Goal: Information Seeking & Learning: Learn about a topic

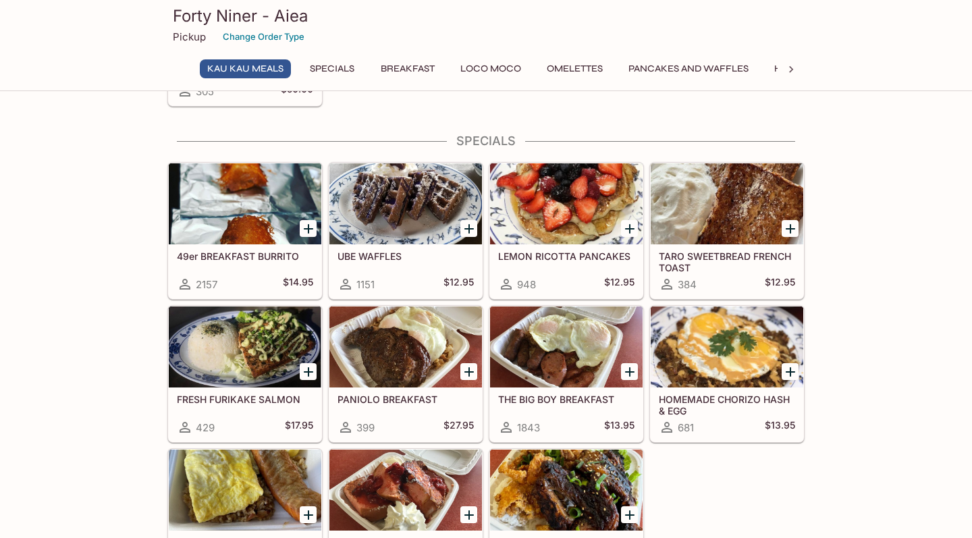
scroll to position [175, 0]
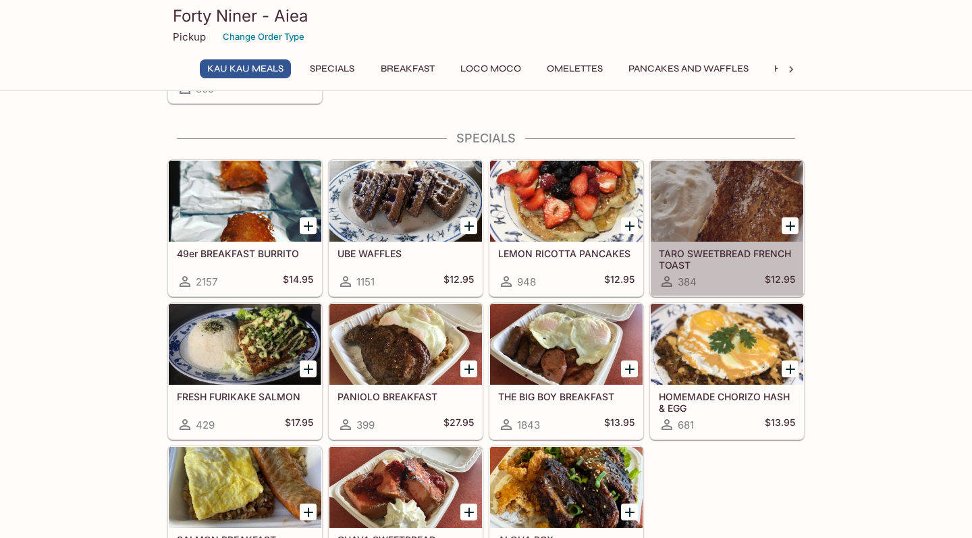
click at [719, 206] on div at bounding box center [726, 201] width 153 height 81
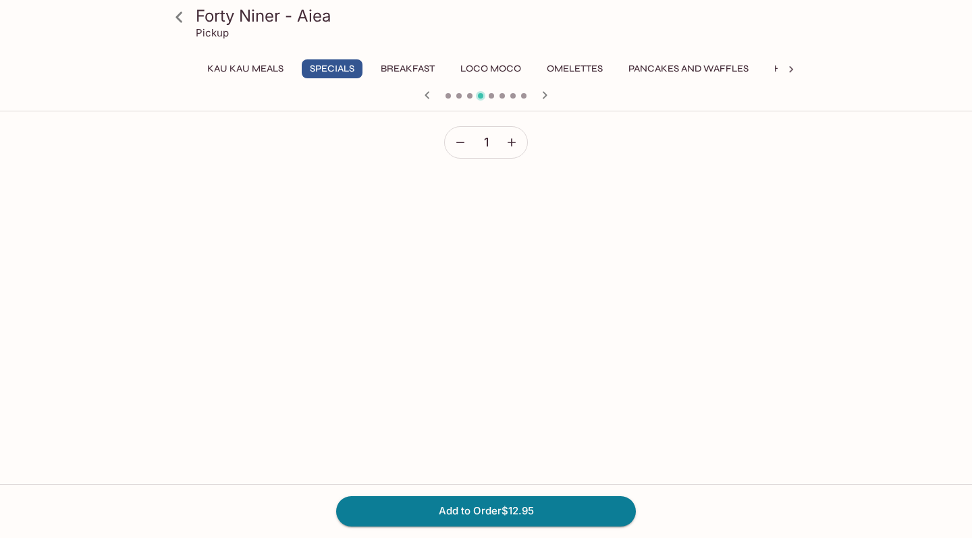
scroll to position [408, 0]
click at [324, 63] on button "Specials" at bounding box center [332, 68] width 61 height 19
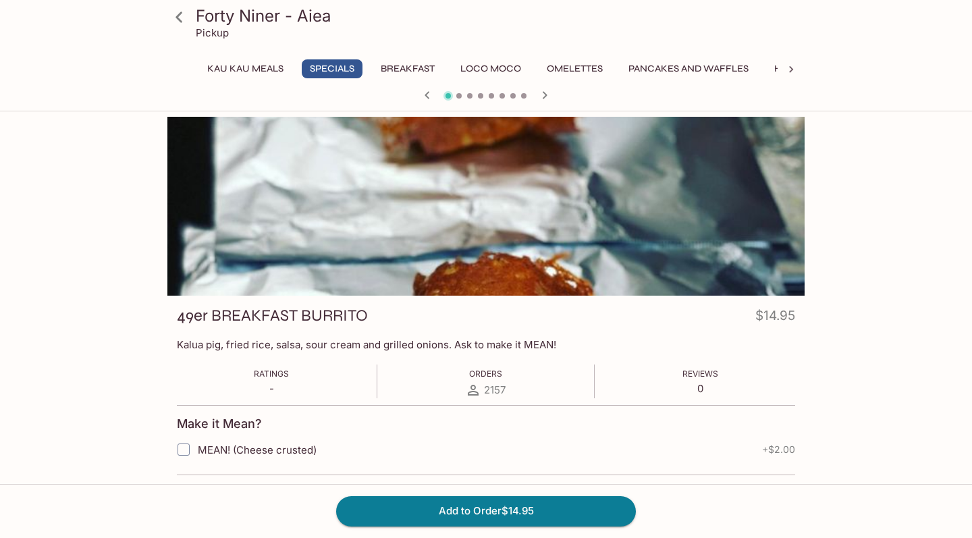
scroll to position [0, 0]
click at [676, 67] on button "Pancakes and Waffles" at bounding box center [688, 68] width 135 height 19
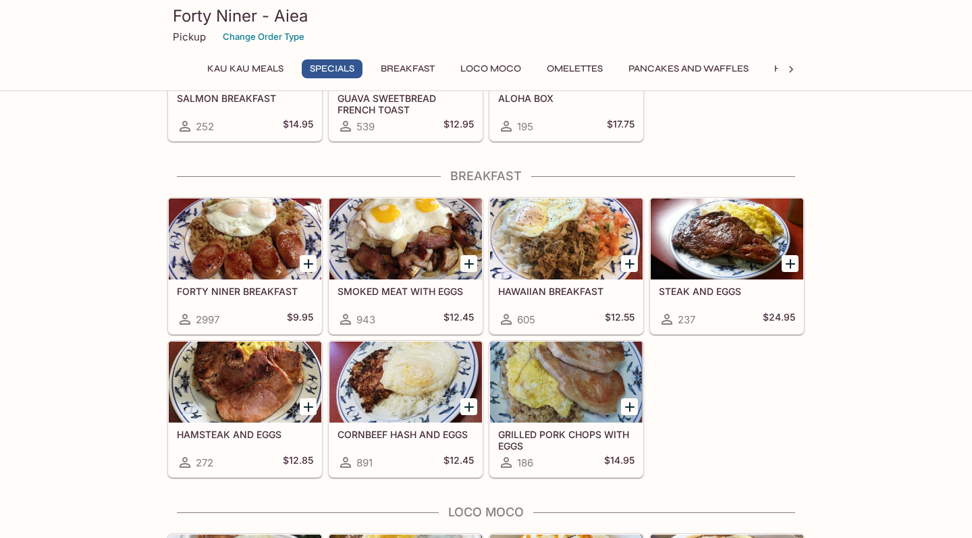
scroll to position [617, 0]
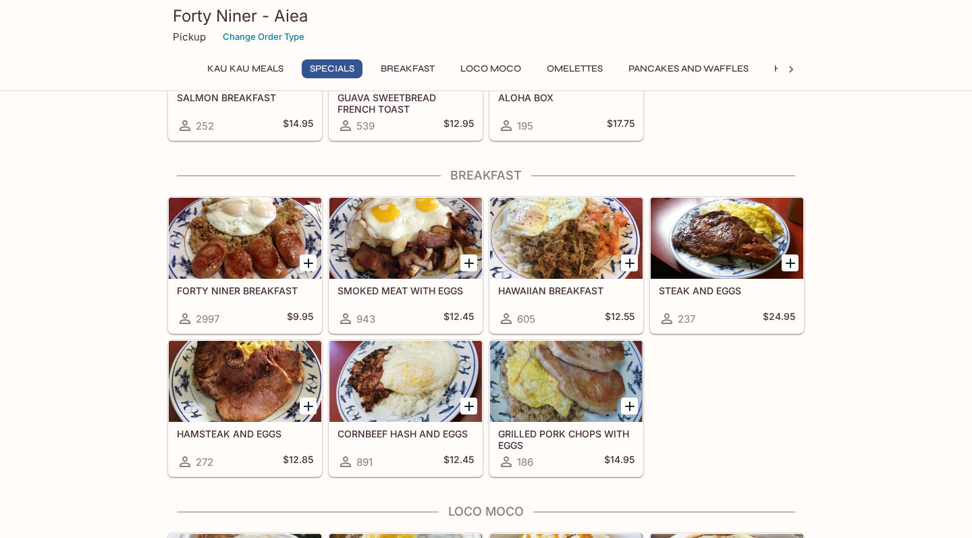
click at [732, 248] on div at bounding box center [726, 238] width 153 height 81
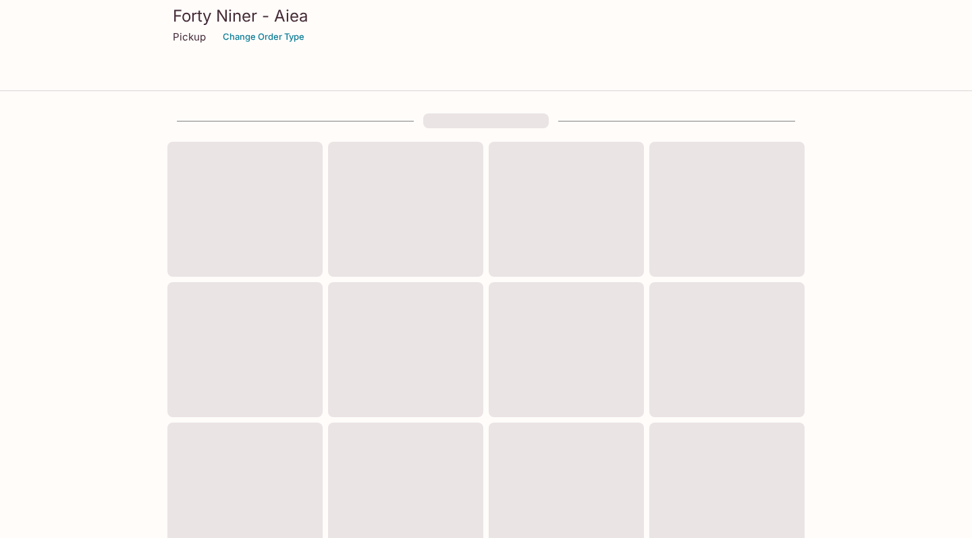
scroll to position [441, 0]
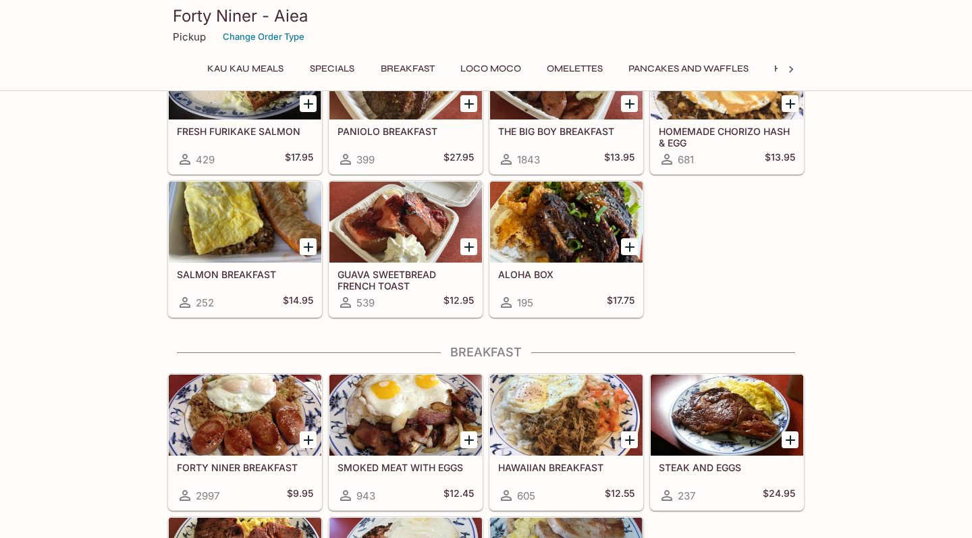
click at [406, 275] on h5 "GUAVA SWEETBREAD FRENCH TOAST" at bounding box center [405, 280] width 136 height 22
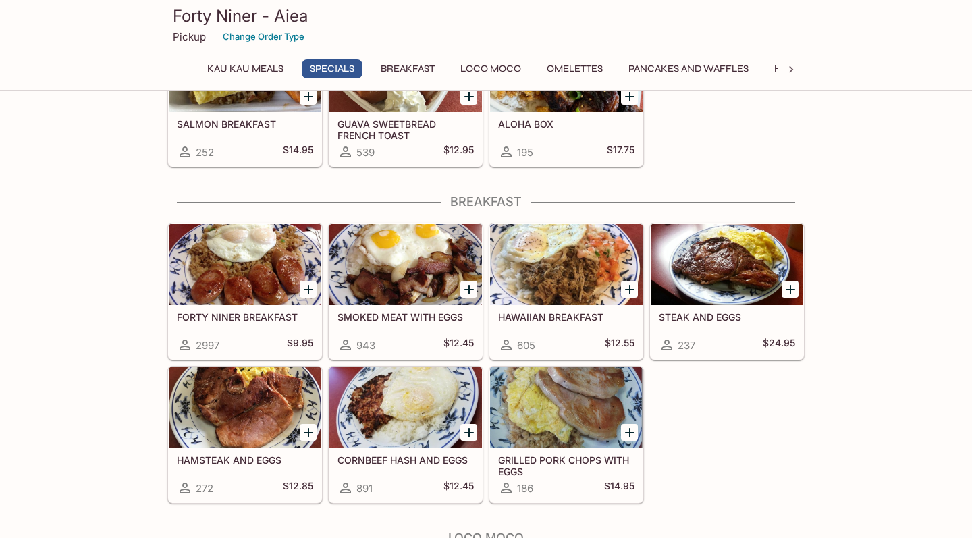
scroll to position [610, 0]
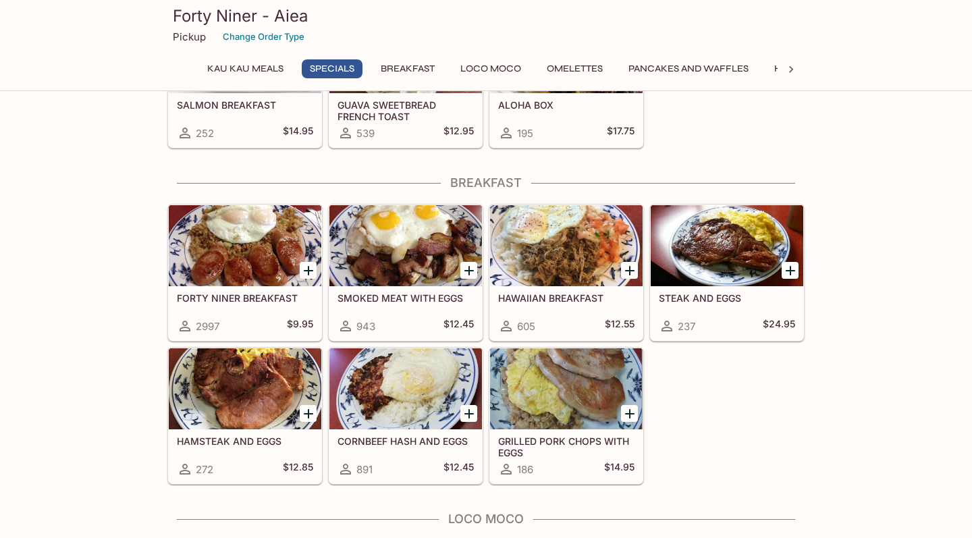
click at [577, 437] on h5 "GRILLED PORK CHOPS WITH EGGS" at bounding box center [566, 446] width 136 height 22
